Goal: Entertainment & Leisure: Consume media (video, audio)

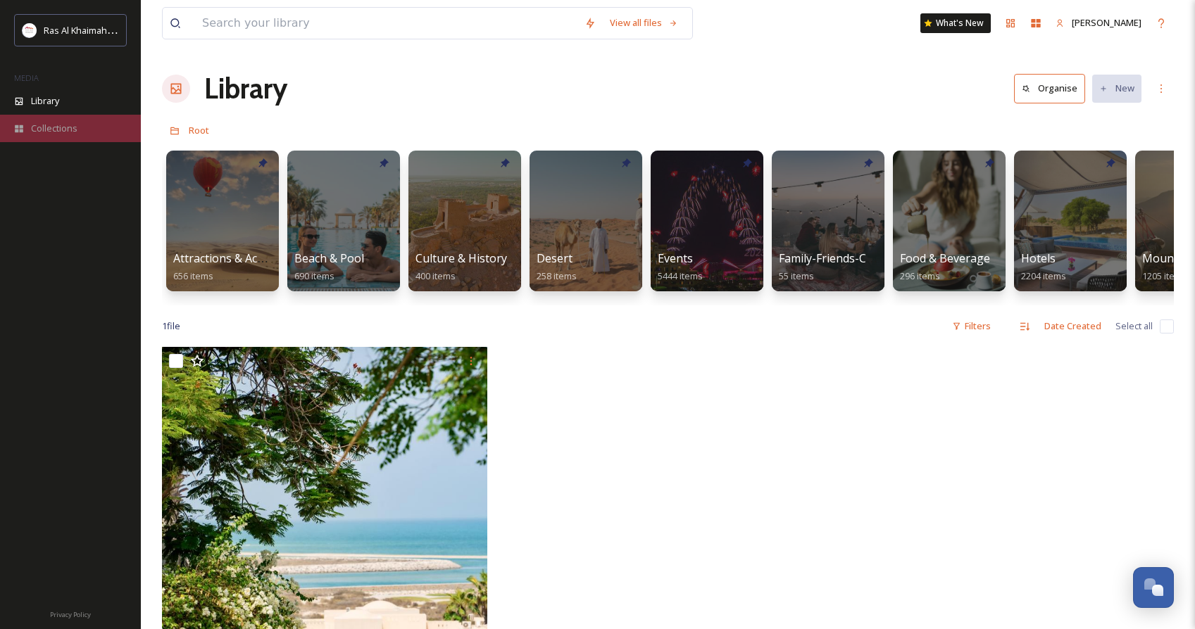
click at [58, 130] on span "Collections" at bounding box center [54, 128] width 46 height 13
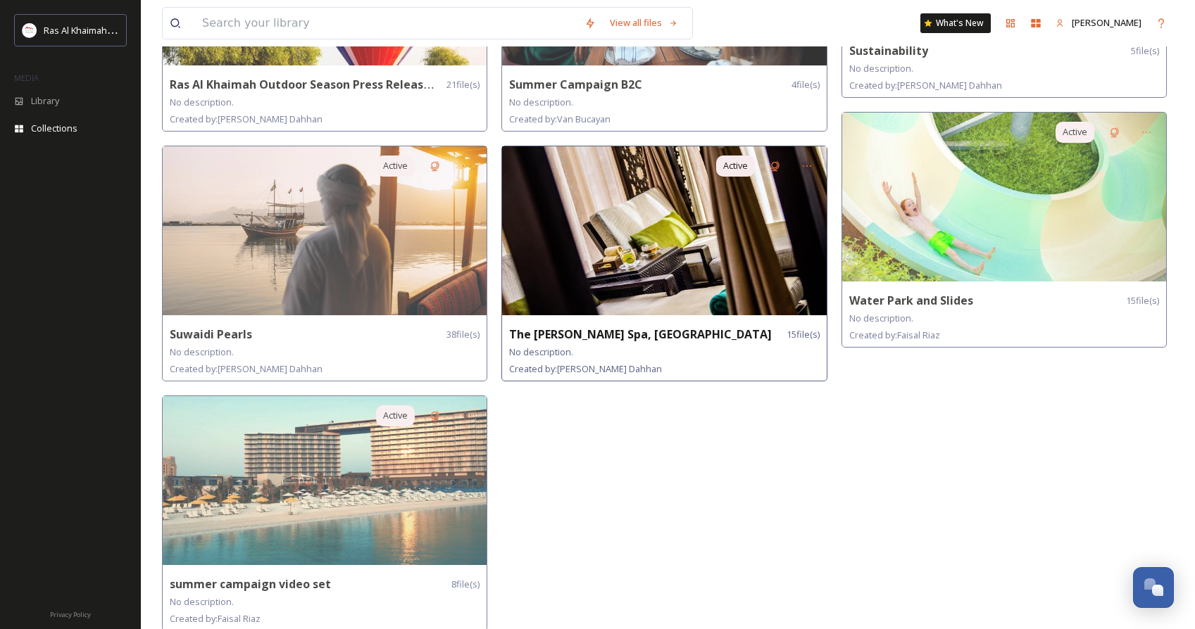
scroll to position [1255, 0]
click at [617, 211] on img at bounding box center [664, 231] width 324 height 169
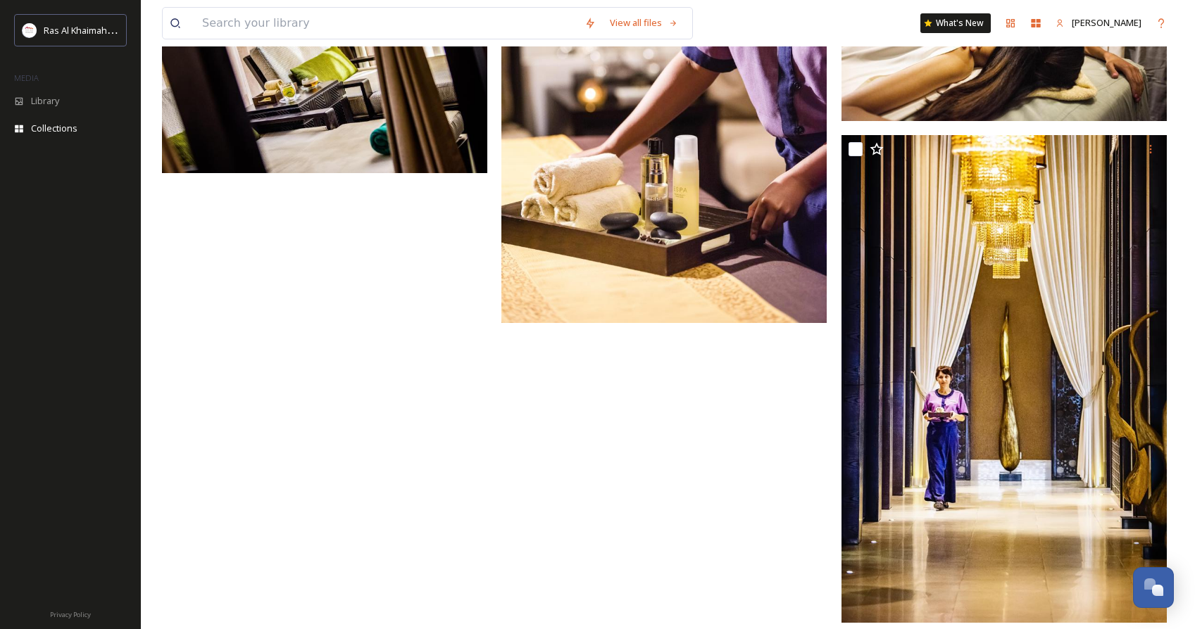
scroll to position [1297, 0]
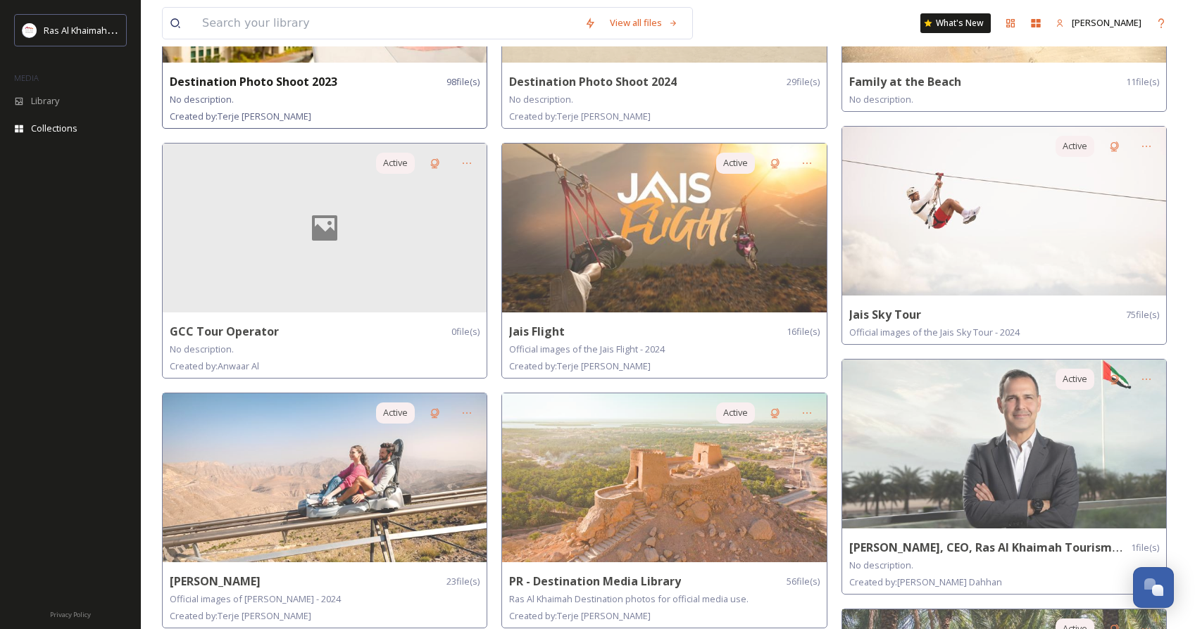
scroll to position [512, 0]
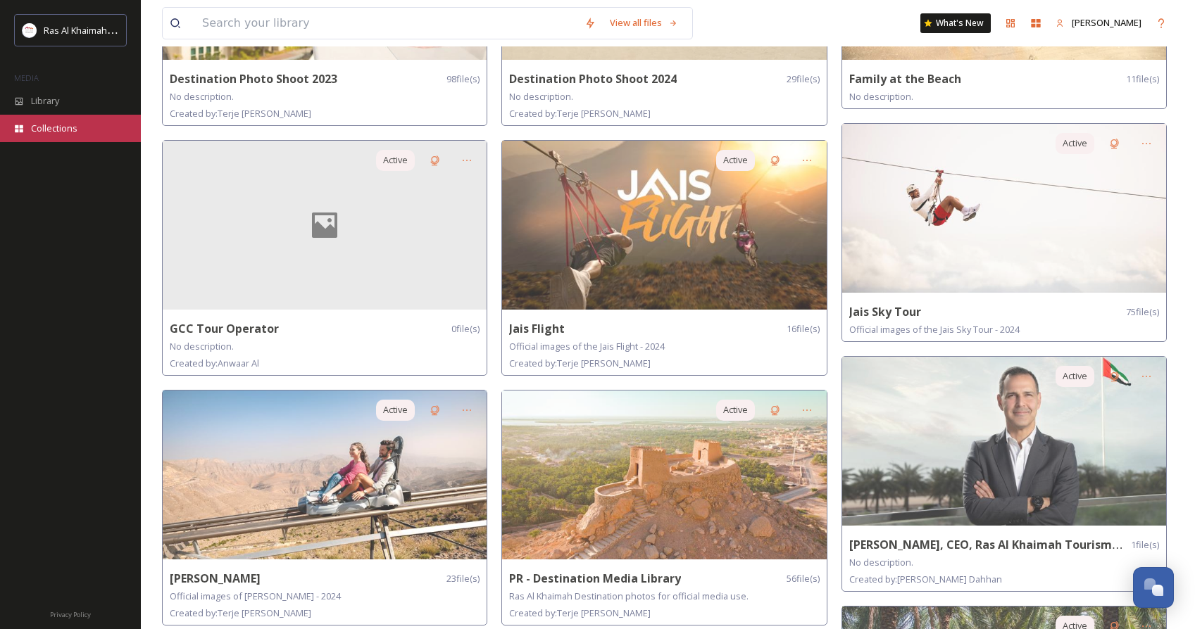
click at [50, 127] on span "Collections" at bounding box center [54, 128] width 46 height 13
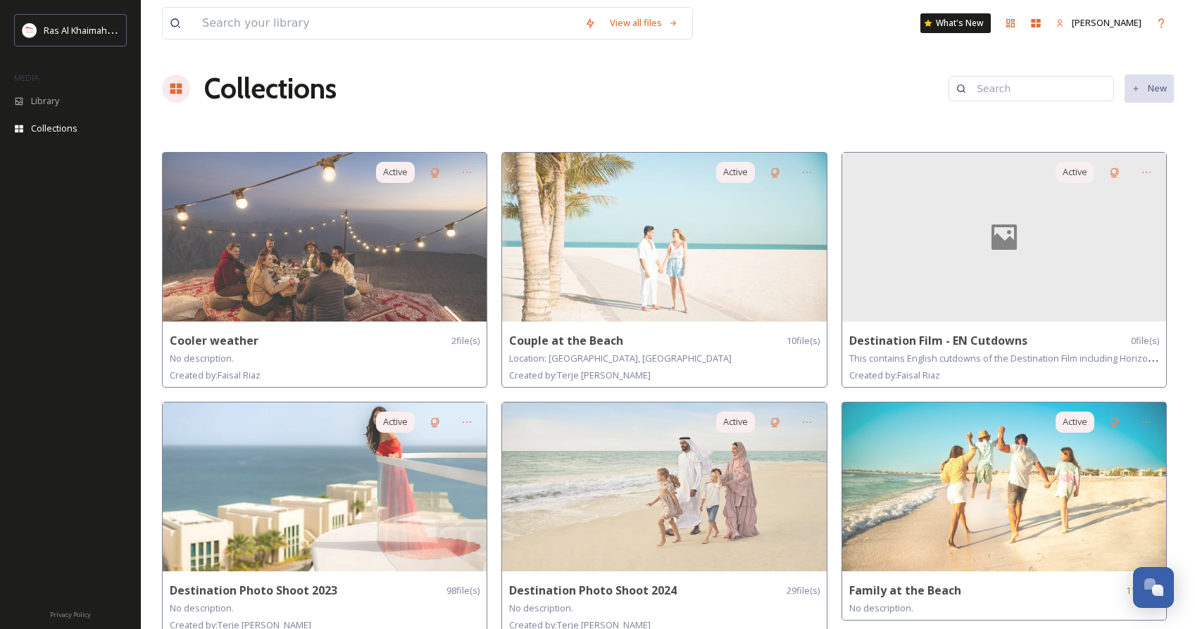
scroll to position [0, 0]
click at [181, 88] on icon at bounding box center [176, 89] width 12 height 11
click at [626, 25] on div "View all files" at bounding box center [644, 22] width 82 height 27
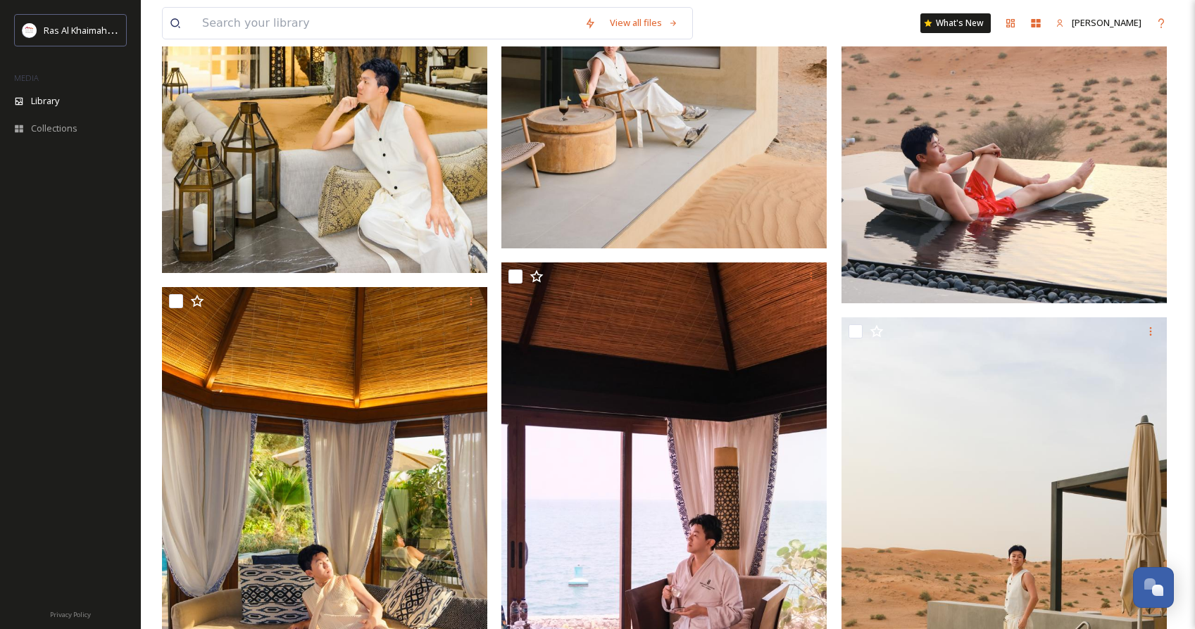
scroll to position [6510, 0]
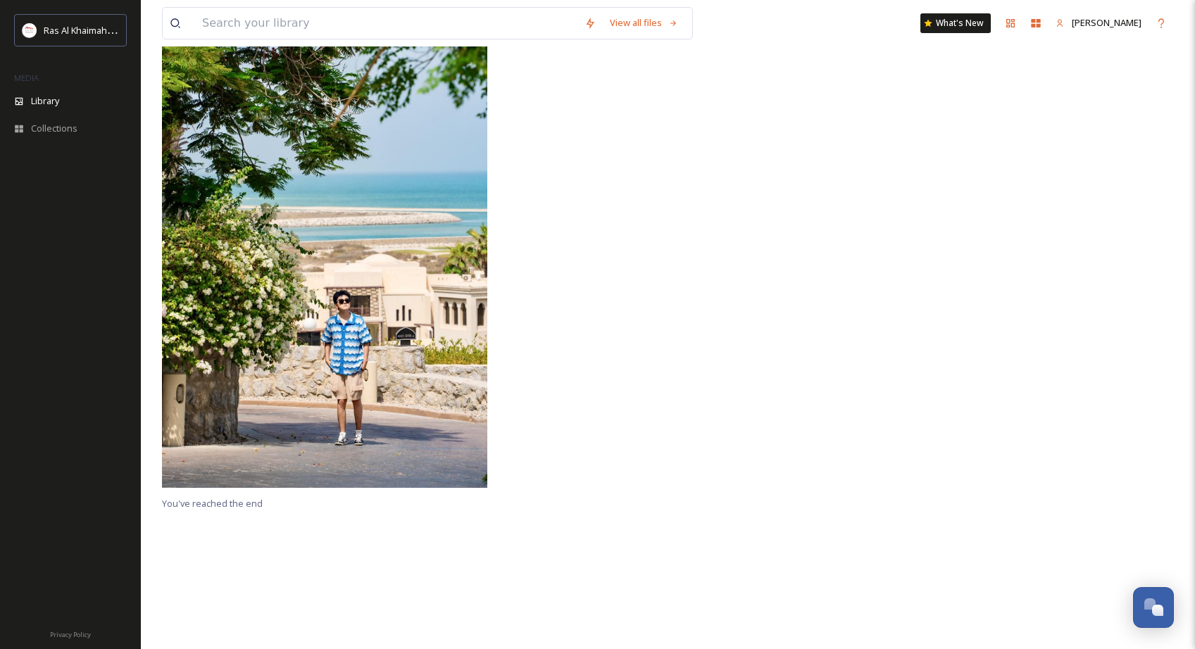
scroll to position [347, 0]
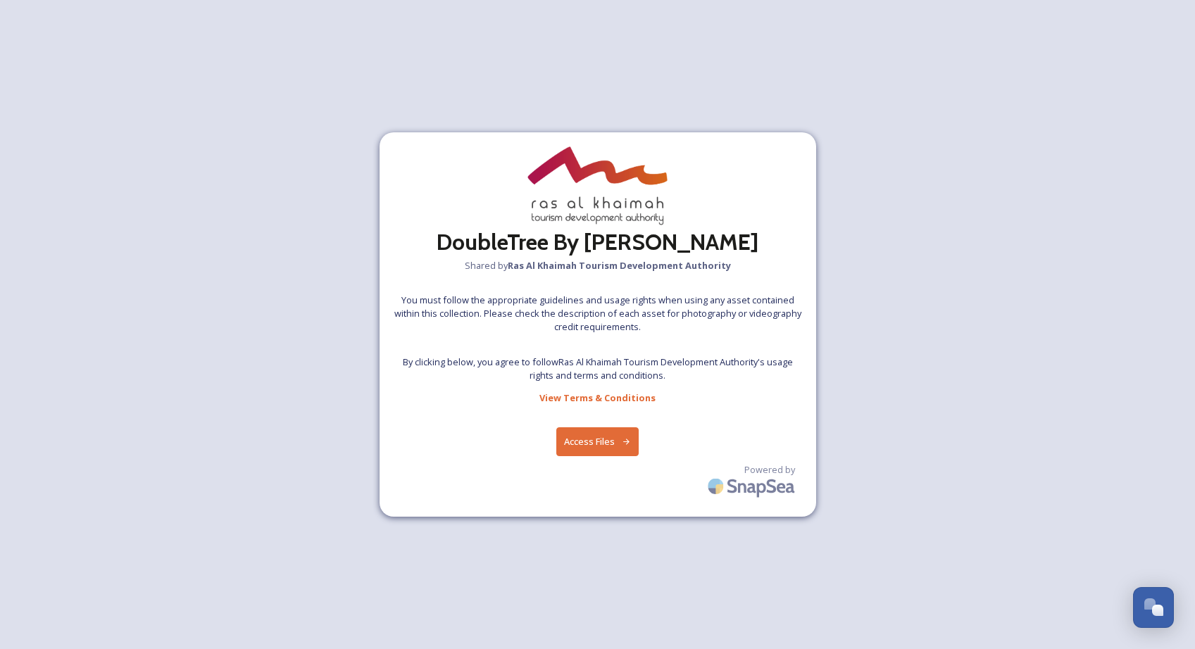
click at [585, 442] on button "Access Files" at bounding box center [597, 441] width 82 height 29
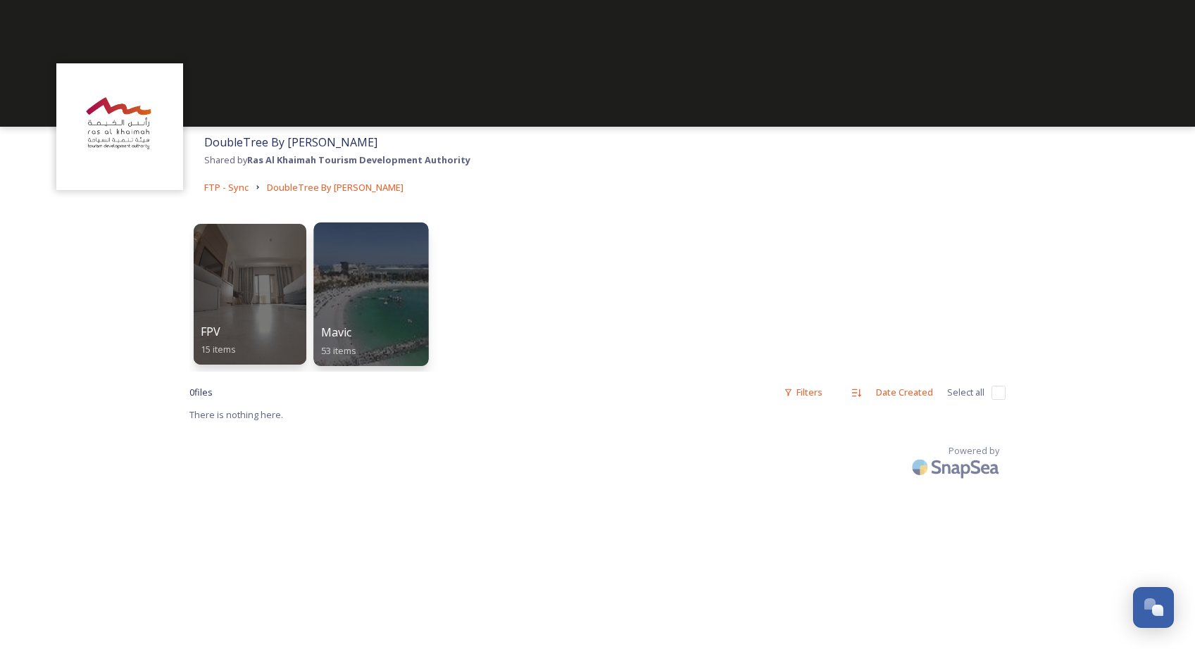
click at [353, 287] on div at bounding box center [370, 294] width 115 height 144
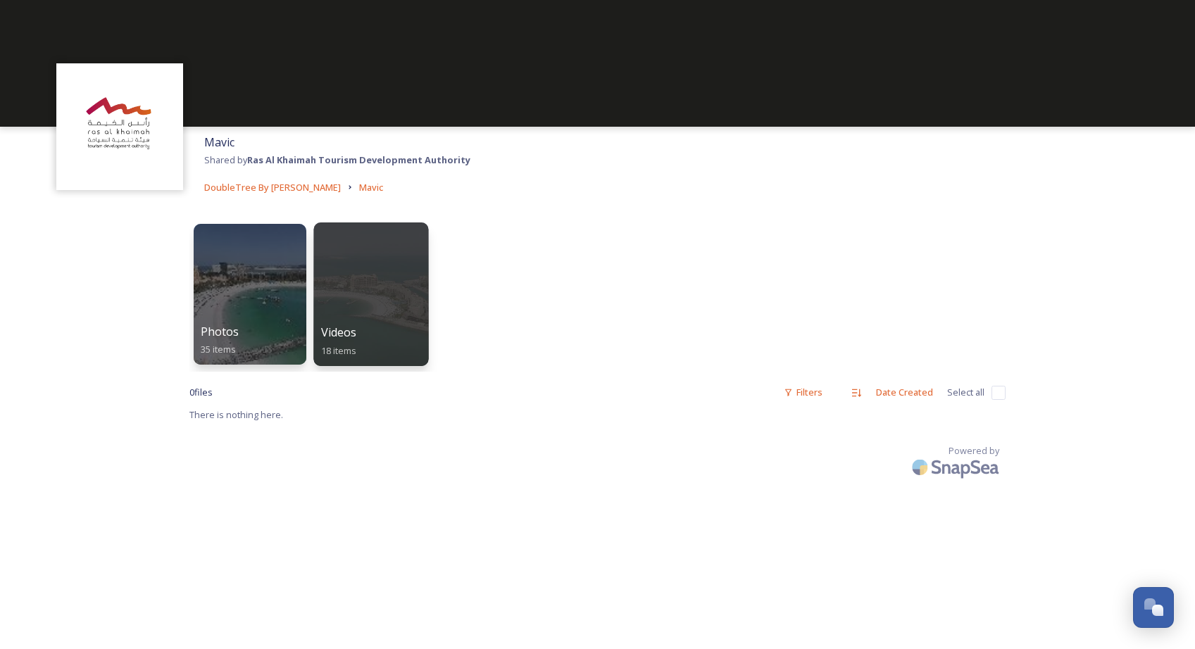
click at [357, 288] on div at bounding box center [370, 294] width 115 height 144
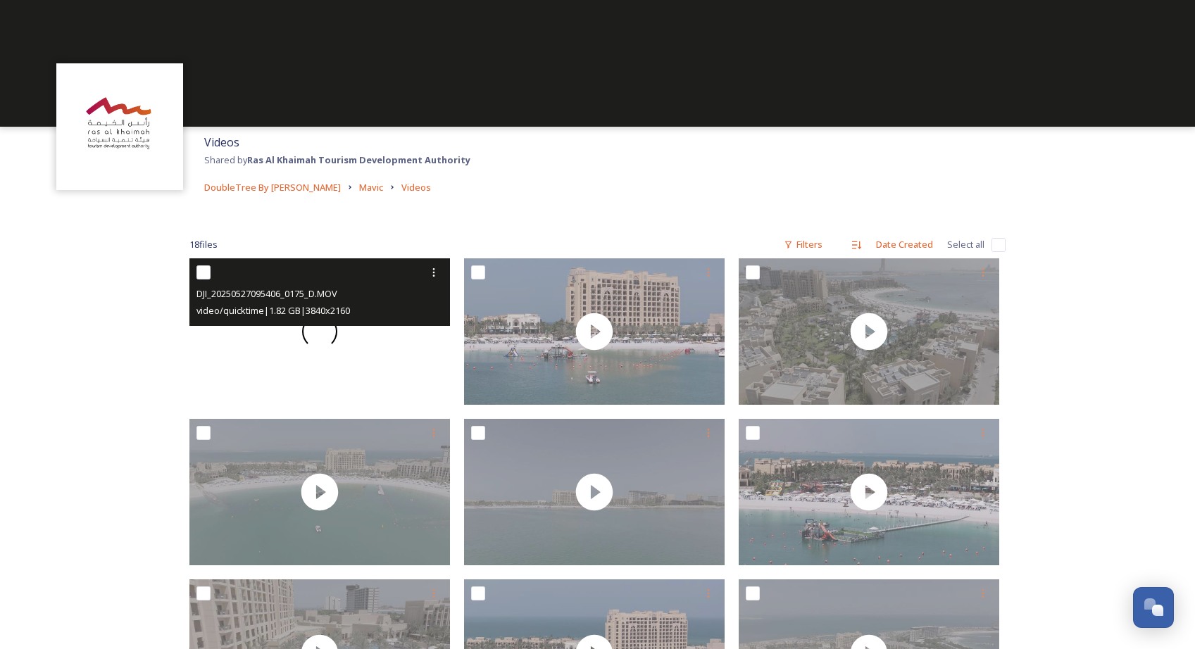
click at [319, 336] on span at bounding box center [319, 331] width 35 height 35
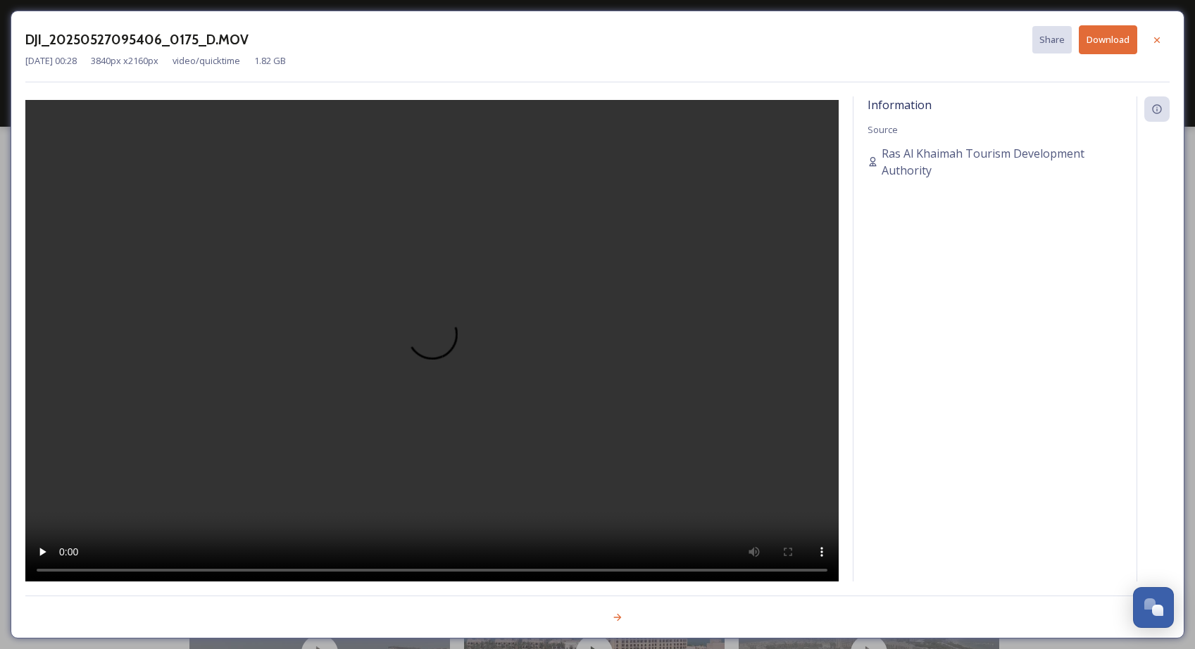
click at [430, 341] on video at bounding box center [431, 343] width 813 height 486
click at [263, 571] on video at bounding box center [431, 343] width 813 height 486
click at [344, 567] on video at bounding box center [431, 343] width 813 height 486
click at [1160, 38] on icon at bounding box center [1156, 39] width 11 height 11
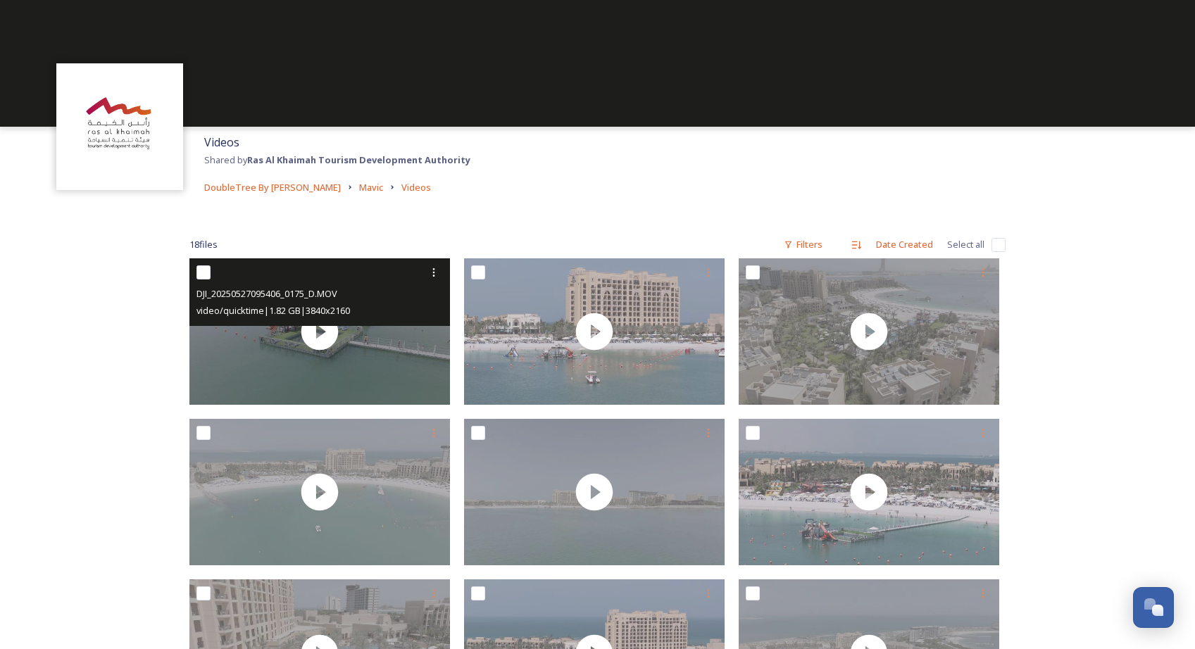
click at [206, 275] on input "checkbox" at bounding box center [203, 272] width 14 height 14
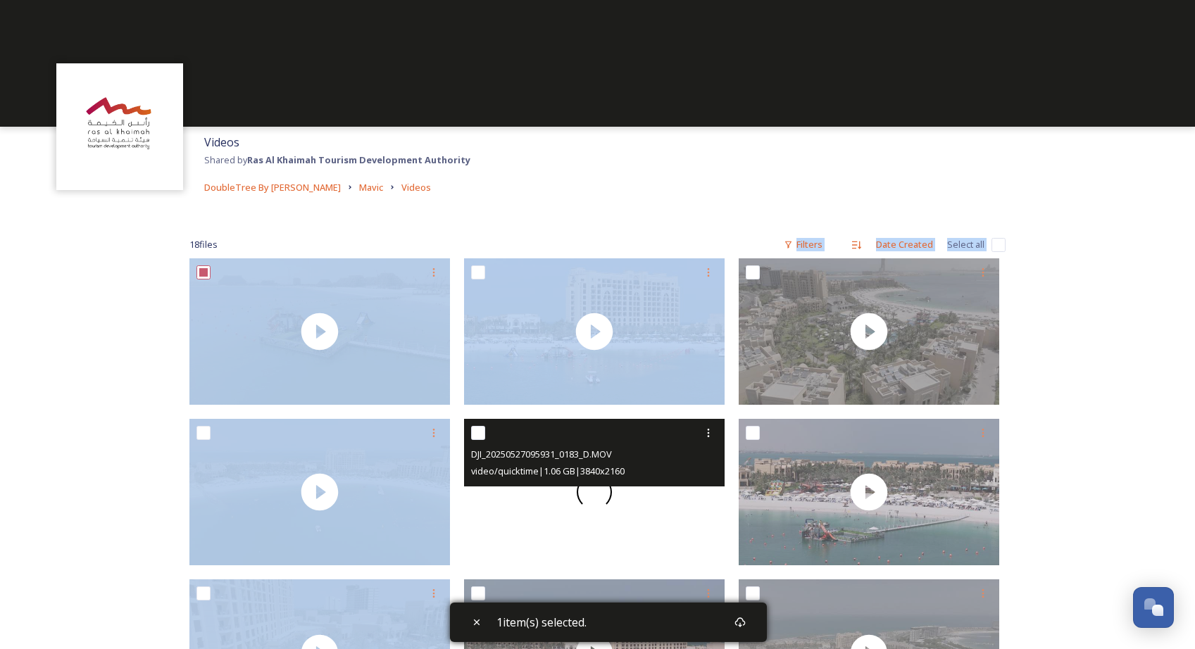
drag, startPoint x: 152, startPoint y: 256, endPoint x: 593, endPoint y: 463, distance: 487.2
click at [665, 506] on div "Videos Shared by Ras Al Khaimah Tourism Development Authority DoubleTree By Hil…" at bounding box center [597, 653] width 1195 height 1307
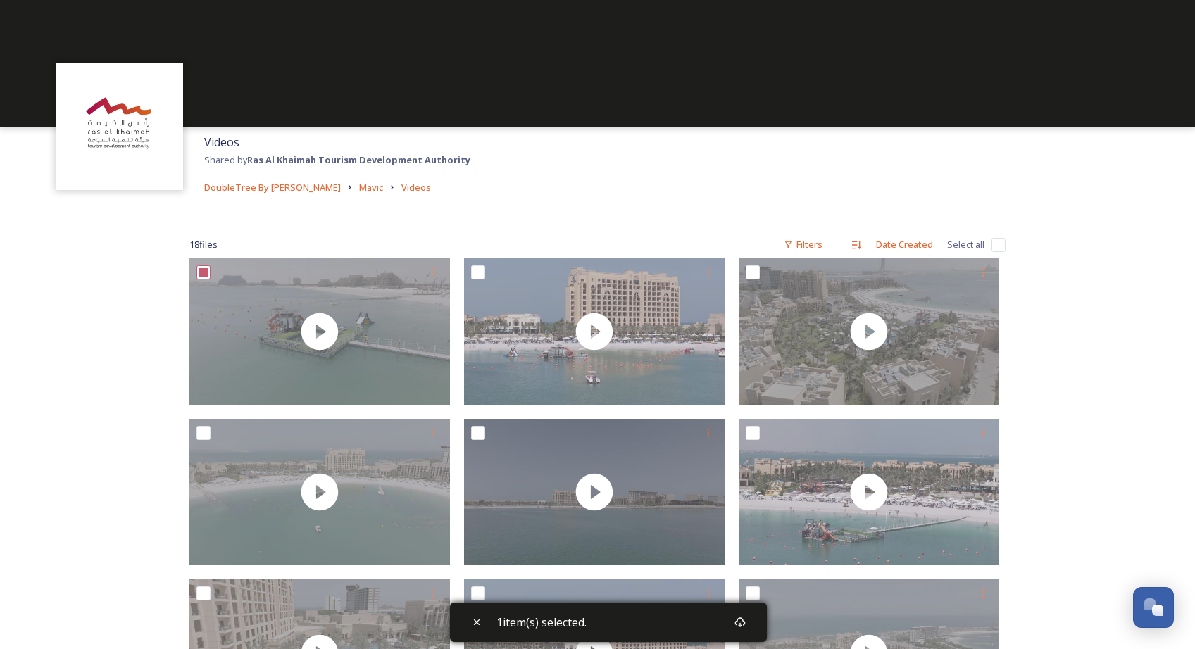
drag, startPoint x: 644, startPoint y: 215, endPoint x: 594, endPoint y: 216, distance: 50.0
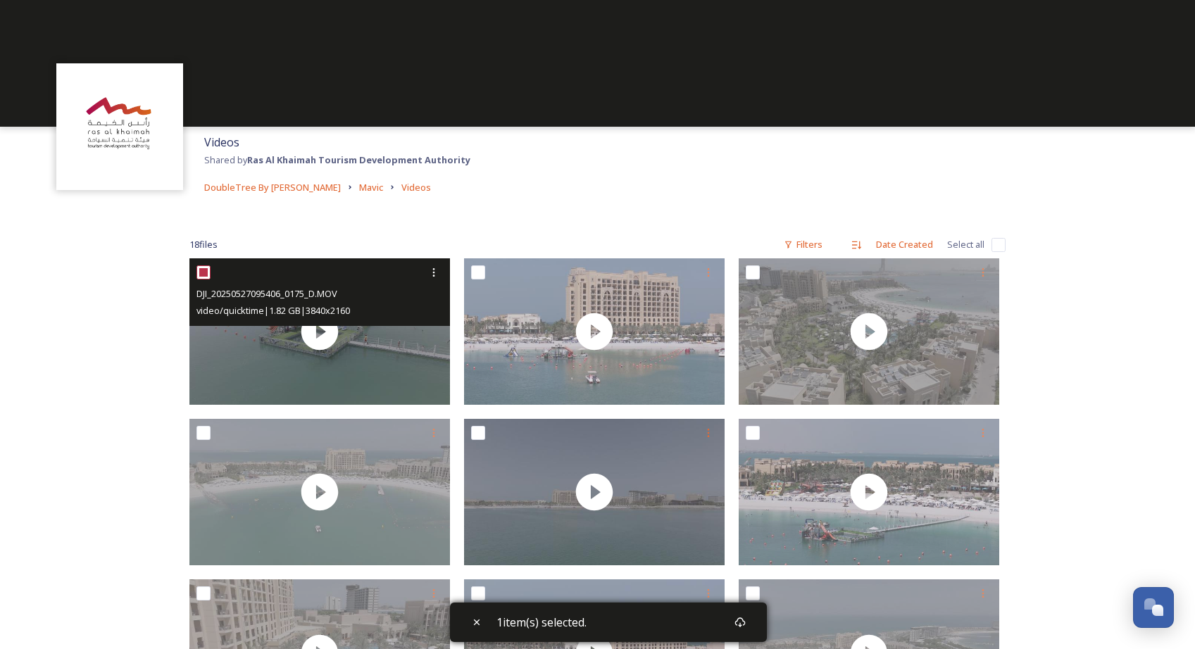
click at [202, 269] on input "checkbox" at bounding box center [203, 272] width 14 height 14
checkbox input "false"
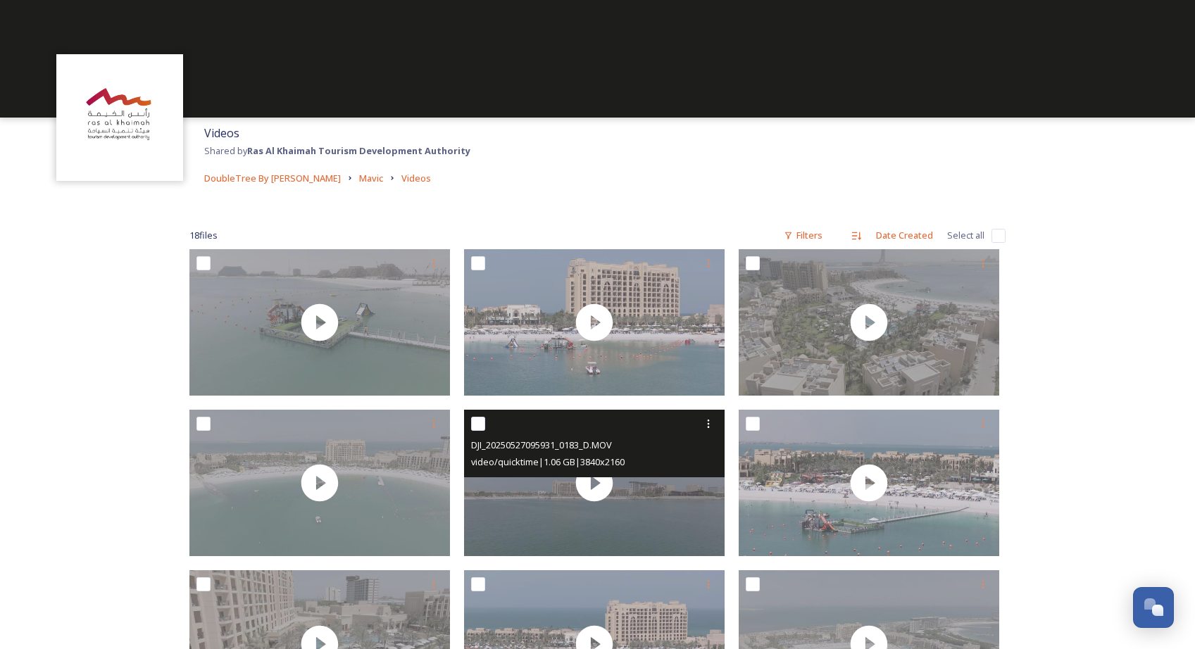
scroll to position [7, 0]
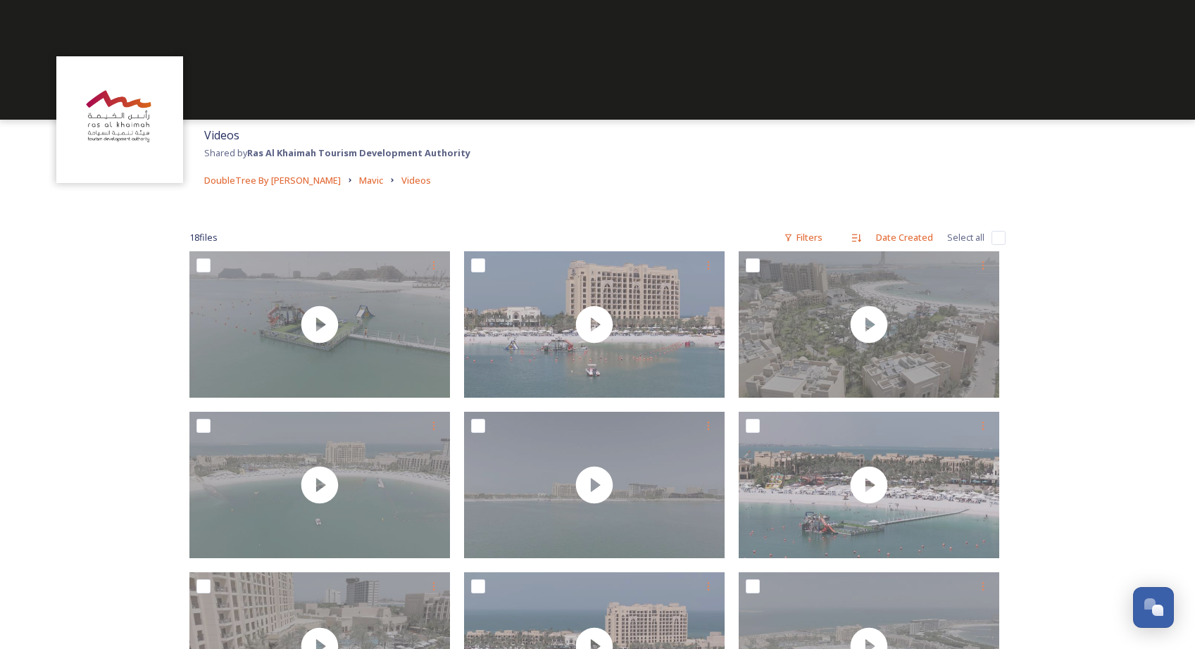
click at [994, 237] on input "checkbox" at bounding box center [998, 238] width 14 height 14
checkbox input "true"
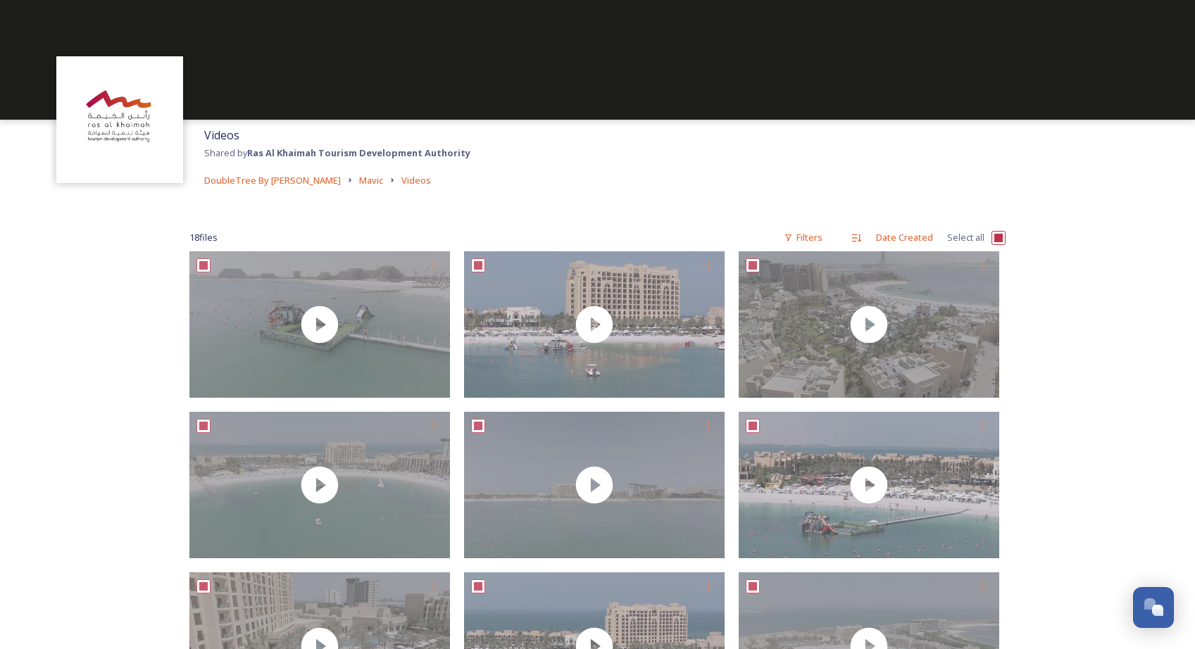
checkbox input "true"
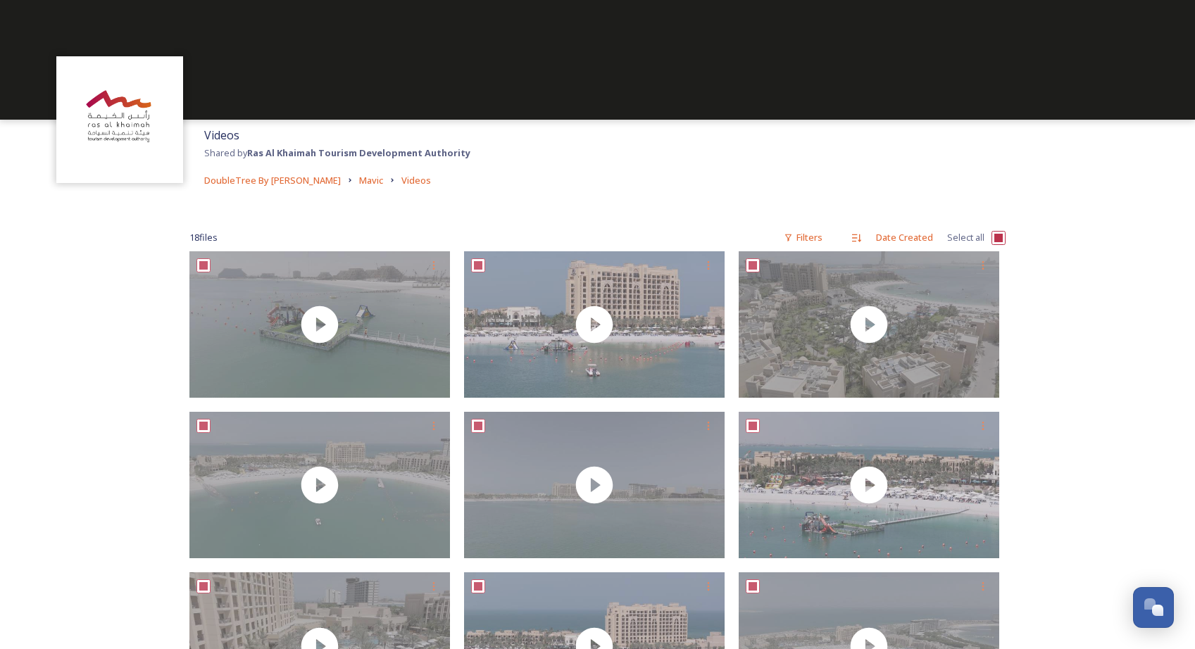
checkbox input "true"
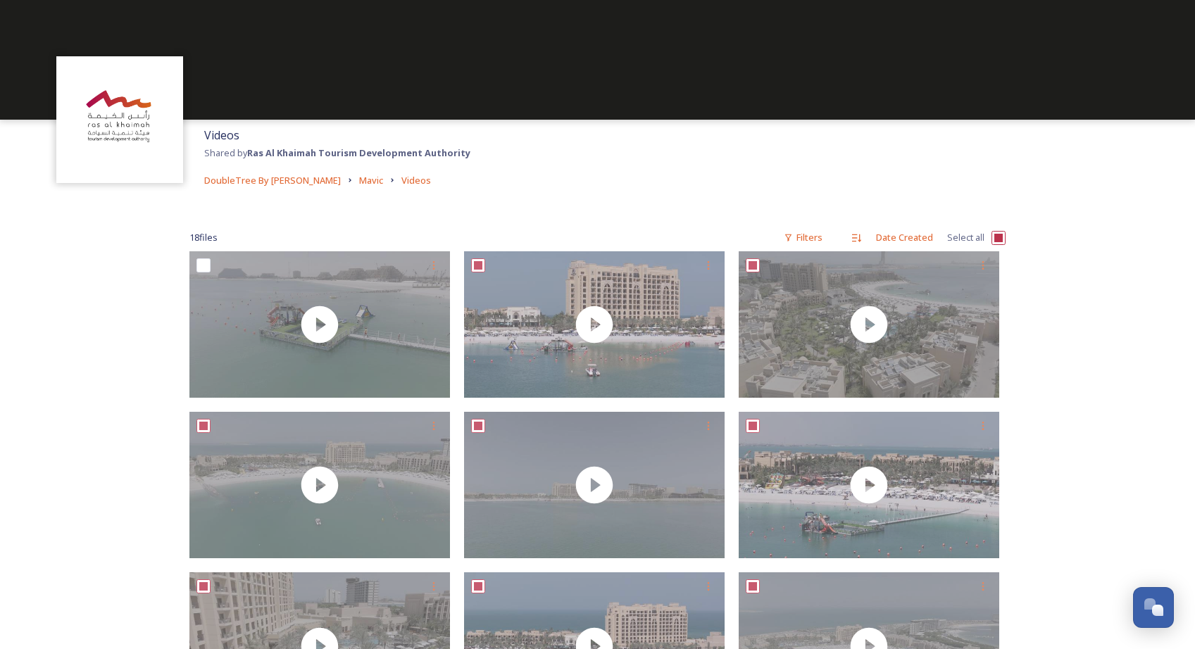
checkbox input "true"
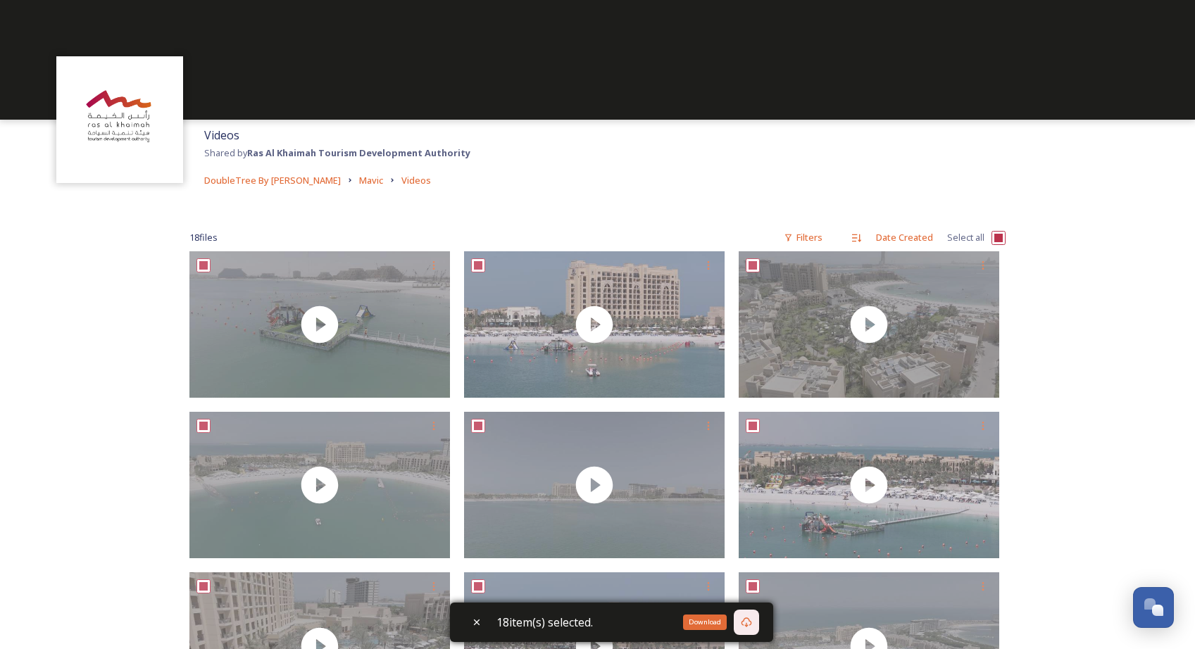
click at [746, 622] on icon at bounding box center [746, 622] width 11 height 10
